Goal: Transaction & Acquisition: Purchase product/service

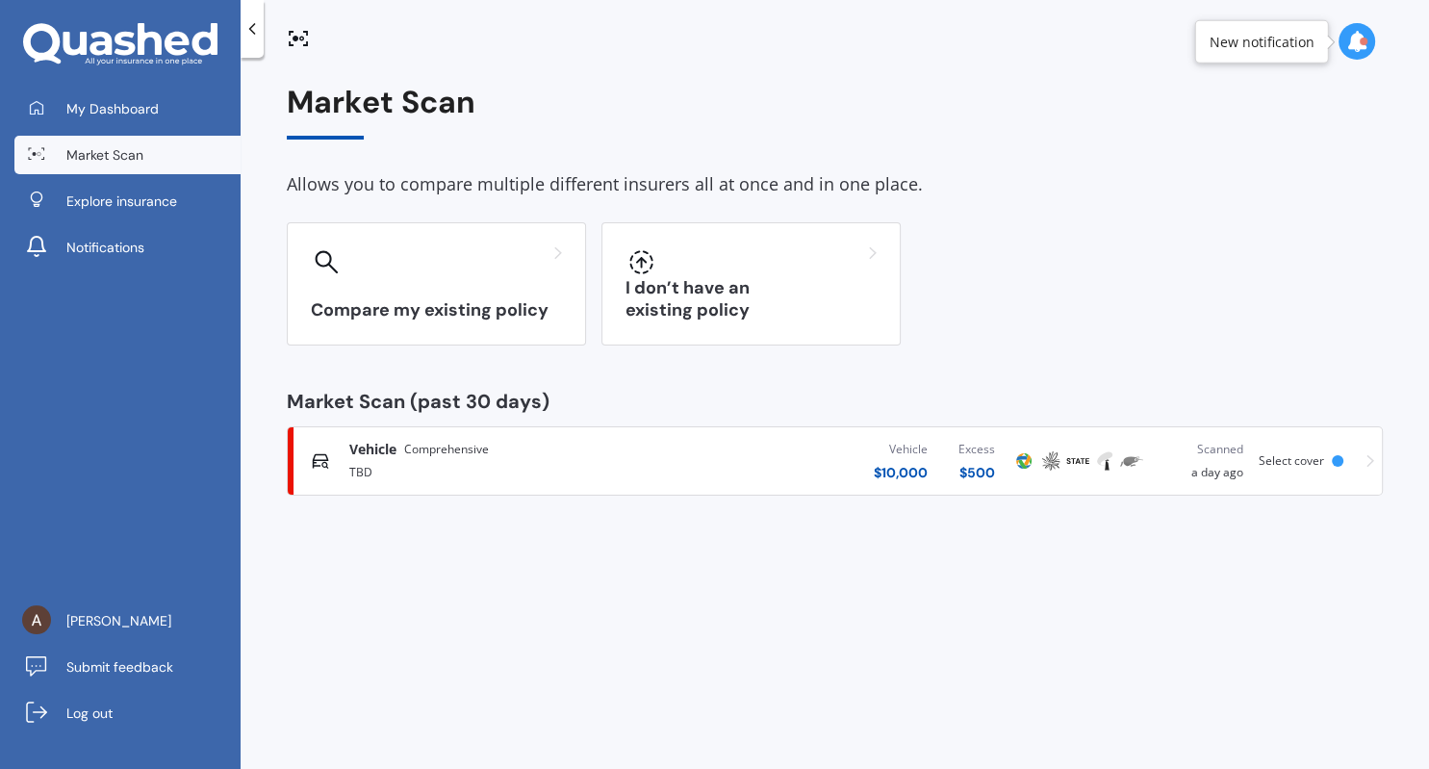
click at [1340, 468] on div "Select cover" at bounding box center [1305, 460] width 92 height 13
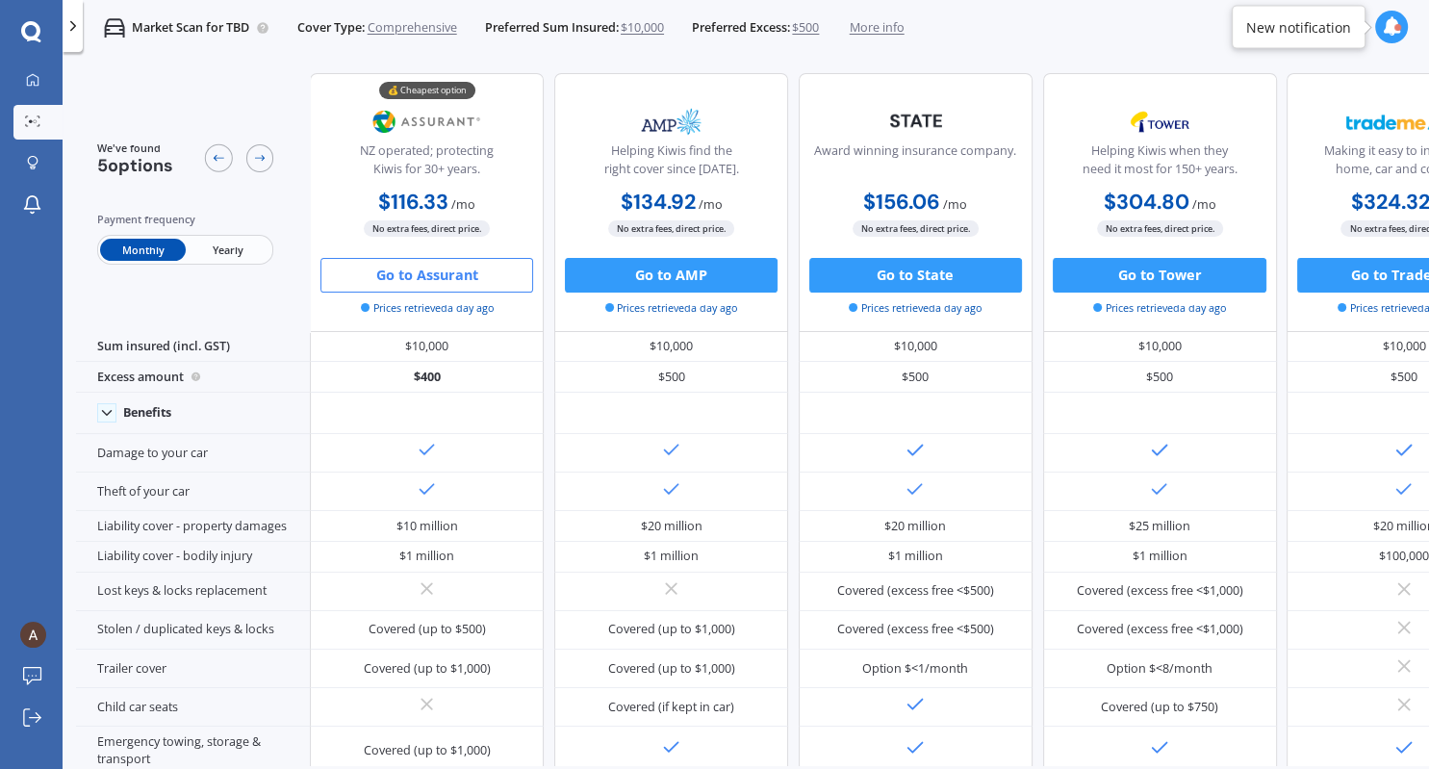
click at [236, 254] on span "Yearly" at bounding box center [228, 250] width 85 height 22
drag, startPoint x: 375, startPoint y: 204, endPoint x: 460, endPoint y: 205, distance: 84.7
click at [460, 205] on b "$1,395.90" at bounding box center [418, 202] width 94 height 27
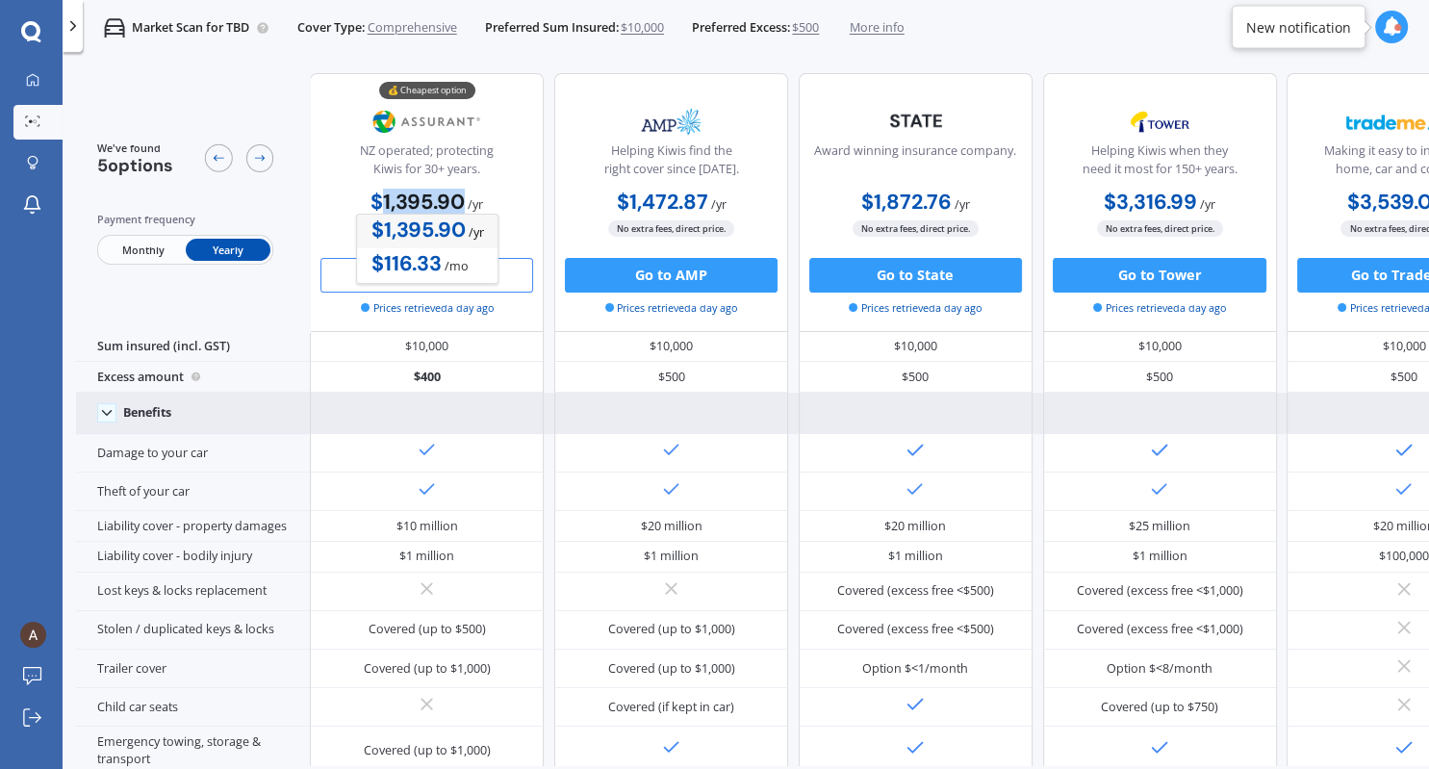
copy b "1,395.90"
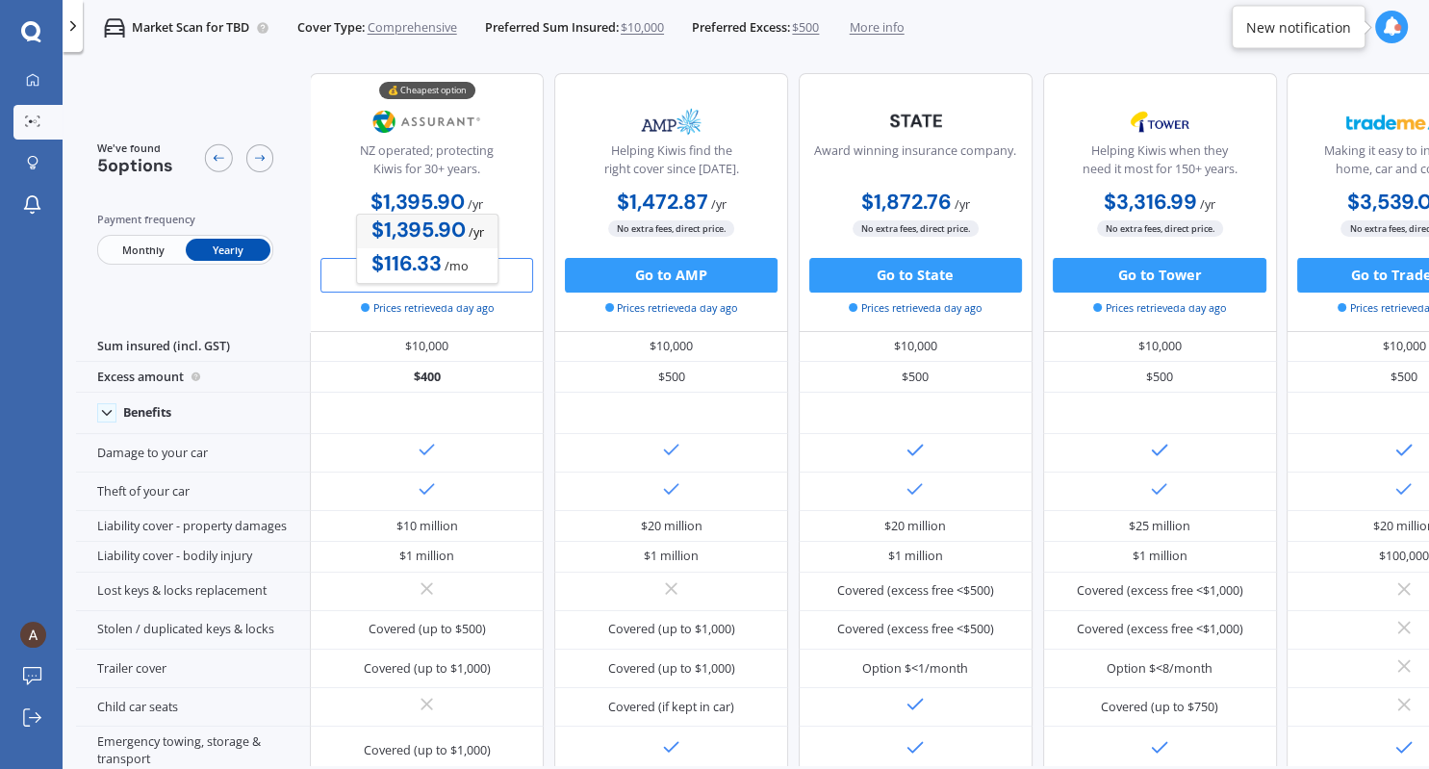
click at [591, 48] on div "Market Scan for TBD Cover Type: Comprehensive Preferred Sum Insured: $10,000 Pr…" at bounding box center [493, 28] width 821 height 56
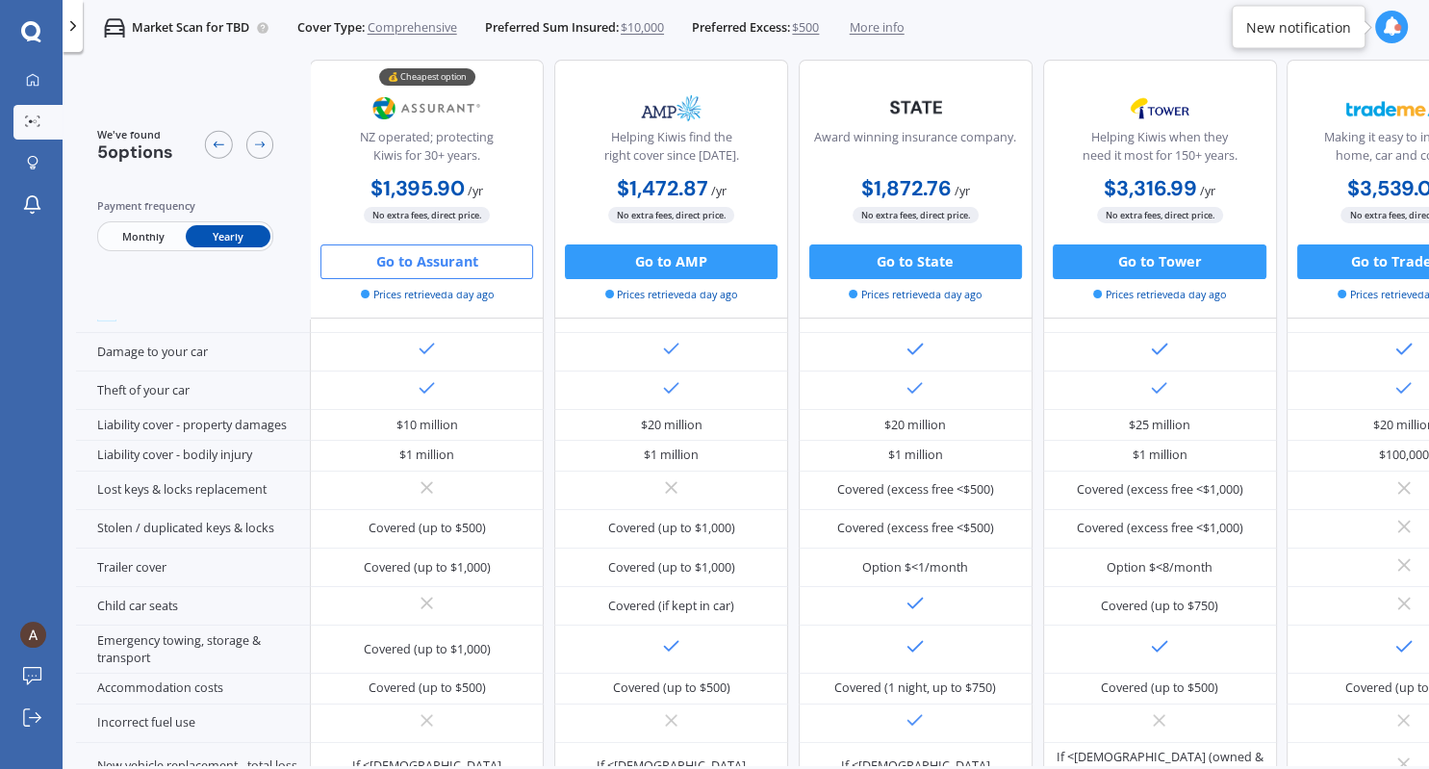
click at [472, 258] on button "Go to Assurant" at bounding box center [427, 261] width 213 height 35
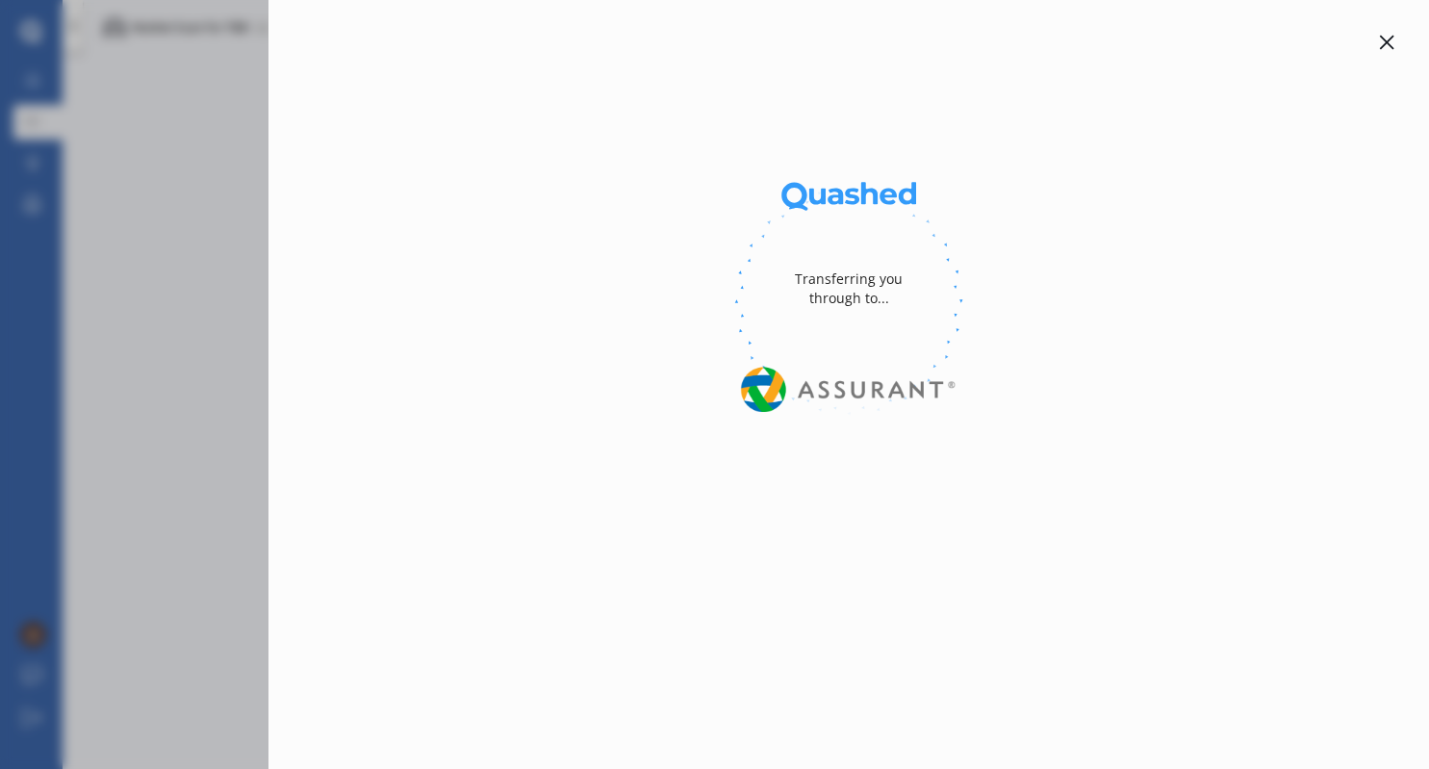
select select "Monthly"
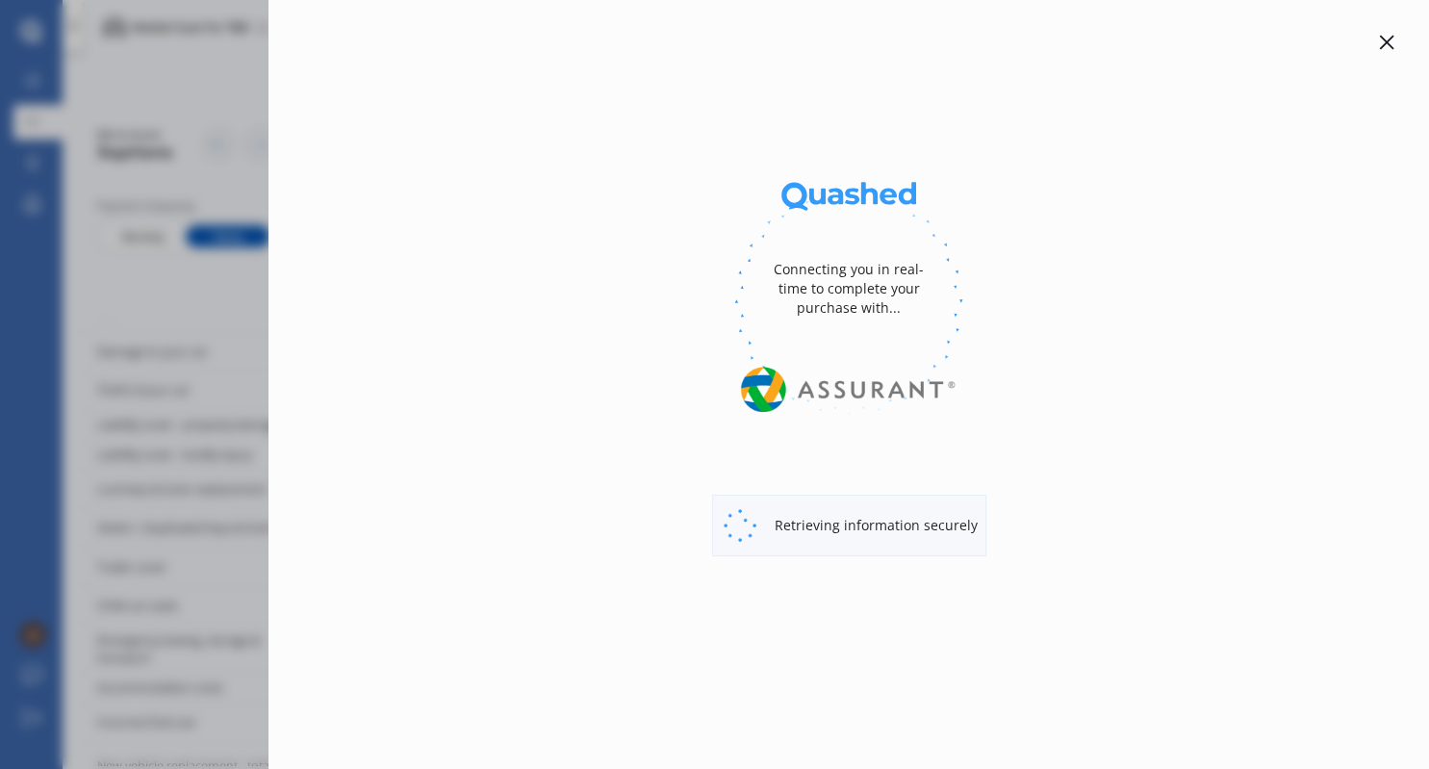
select select "full"
select select "0"
select select "On own property"
select select "Taranaki"
select select "20000"
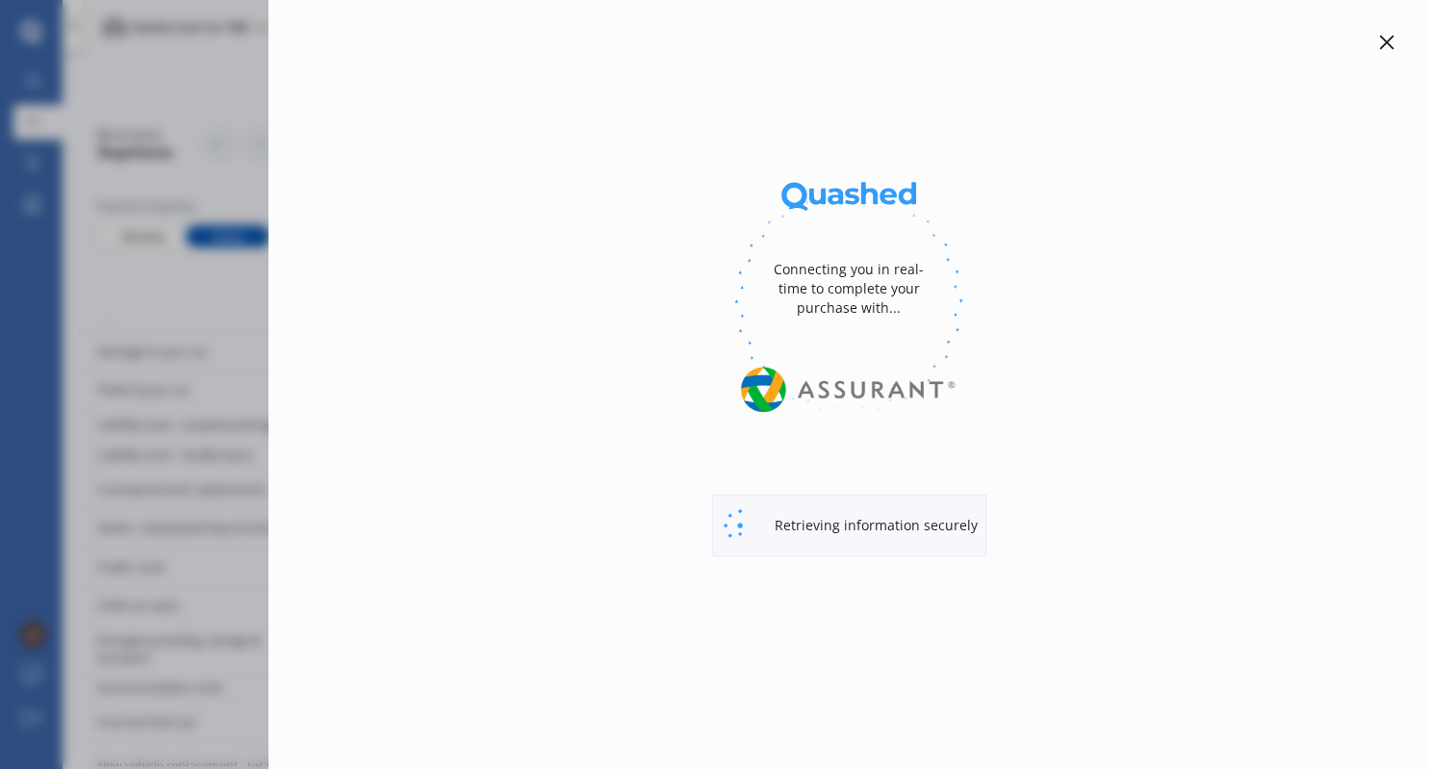
select select "TOYOTA"
select select "AQUA"
select select "HYBRID"
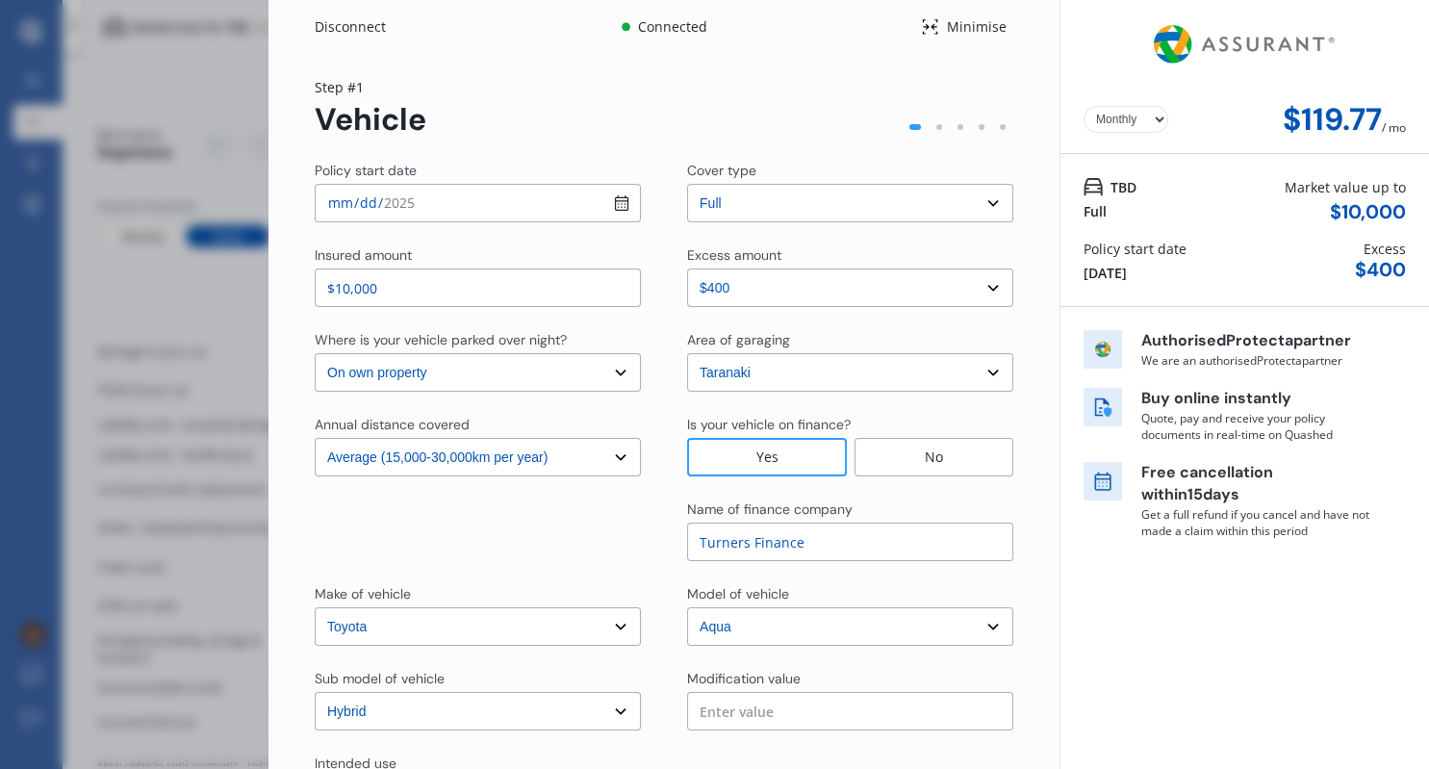
click at [1084, 106] on select "Yearly Monthly" at bounding box center [1126, 119] width 85 height 27
click option "Yearly" at bounding box center [0, 0] width 0 height 0
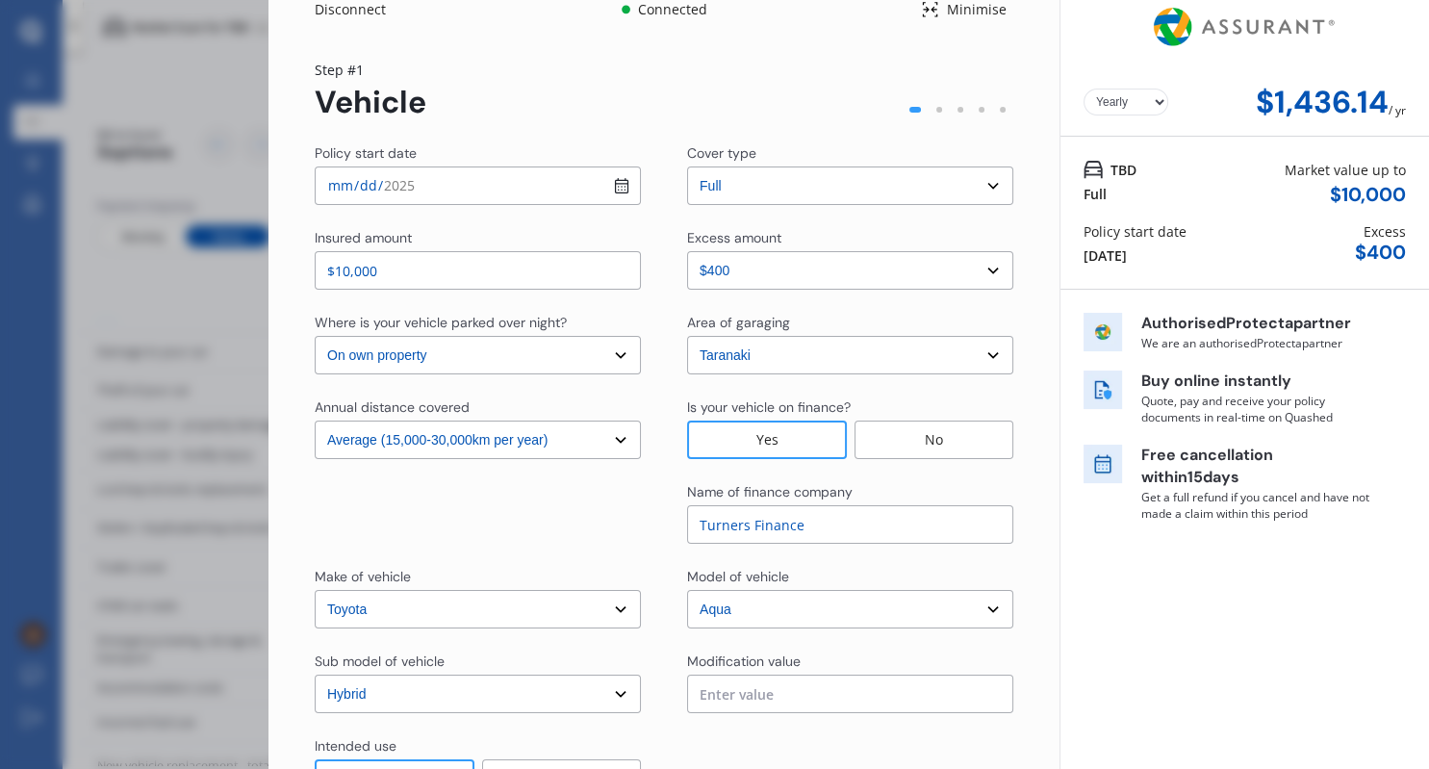
scroll to position [0, 0]
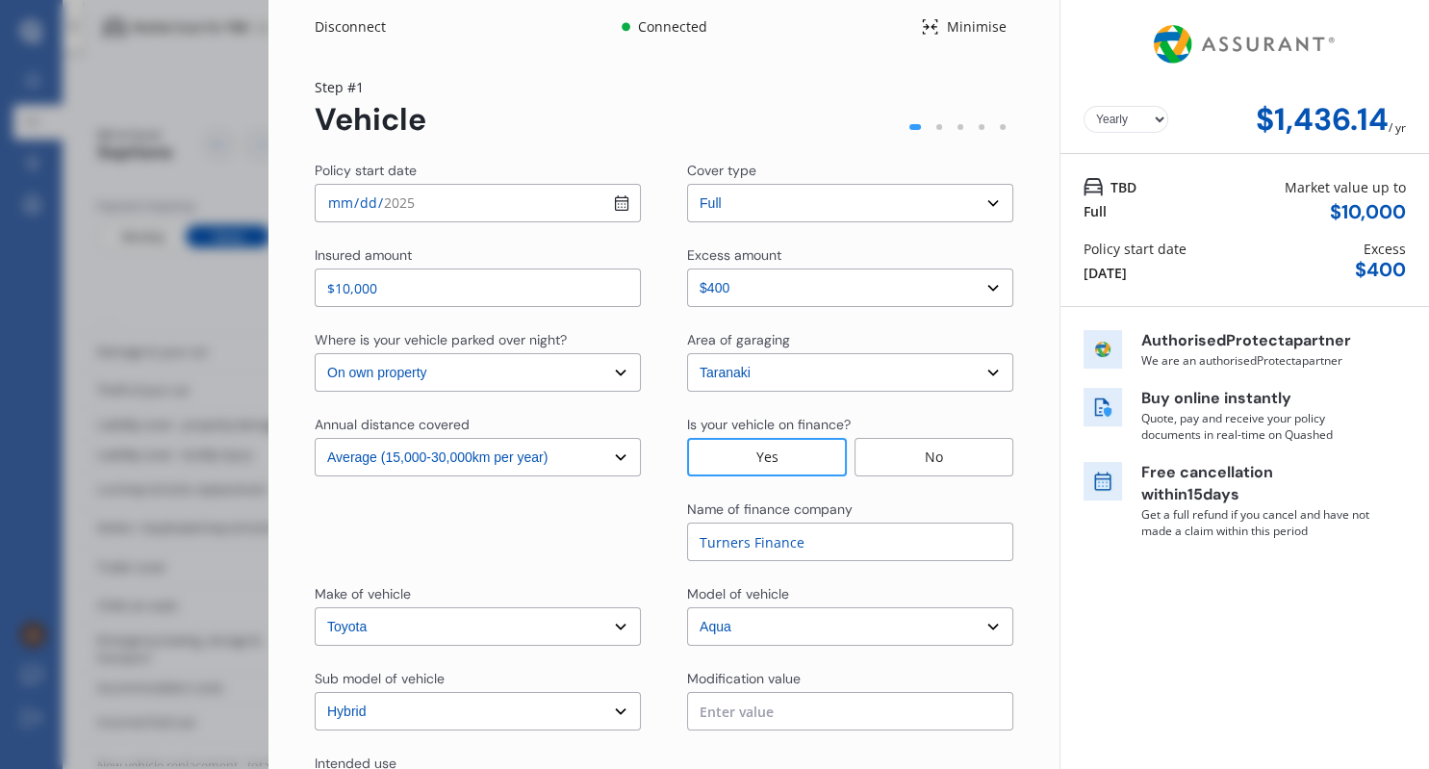
click at [1084, 106] on select "Yearly Monthly" at bounding box center [1126, 119] width 85 height 27
select select "Monthly"
click option "Monthly" at bounding box center [0, 0] width 0 height 0
click at [626, 205] on input "[DATE]" at bounding box center [478, 203] width 326 height 39
click at [626, 208] on input "[DATE]" at bounding box center [478, 203] width 326 height 39
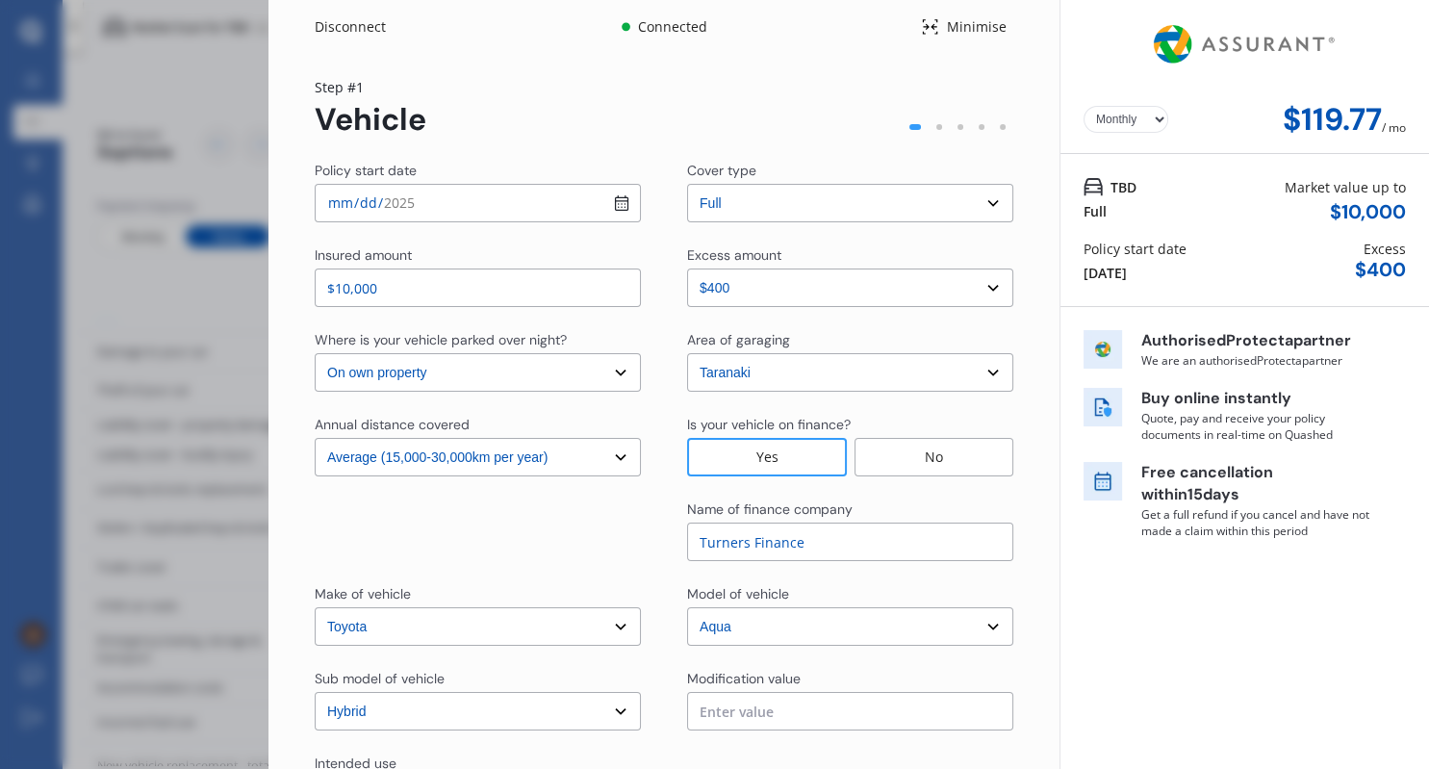
click at [512, 213] on input "[DATE]" at bounding box center [478, 203] width 326 height 39
click at [646, 250] on div "Insured amount $10,000 Excess amount Select excess amount $400 $900 $1,400" at bounding box center [664, 276] width 699 height 62
click at [368, 199] on input "[DATE]" at bounding box center [478, 203] width 326 height 39
click at [399, 213] on input "[DATE]" at bounding box center [478, 203] width 326 height 39
